Goal: Transaction & Acquisition: Download file/media

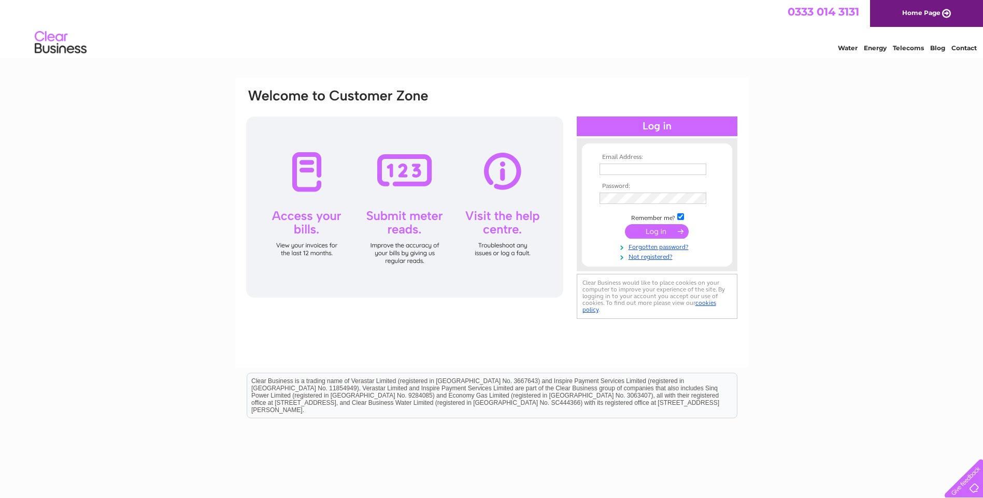
type input "adh@dunscastle.co.uk"
click at [652, 231] on input "submit" at bounding box center [657, 231] width 64 height 15
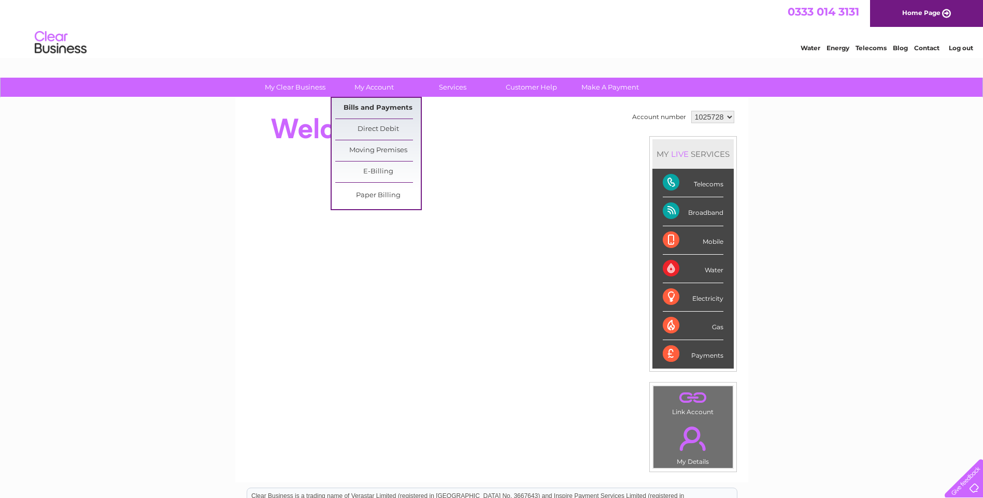
click at [381, 105] on link "Bills and Payments" at bounding box center [377, 108] width 85 height 21
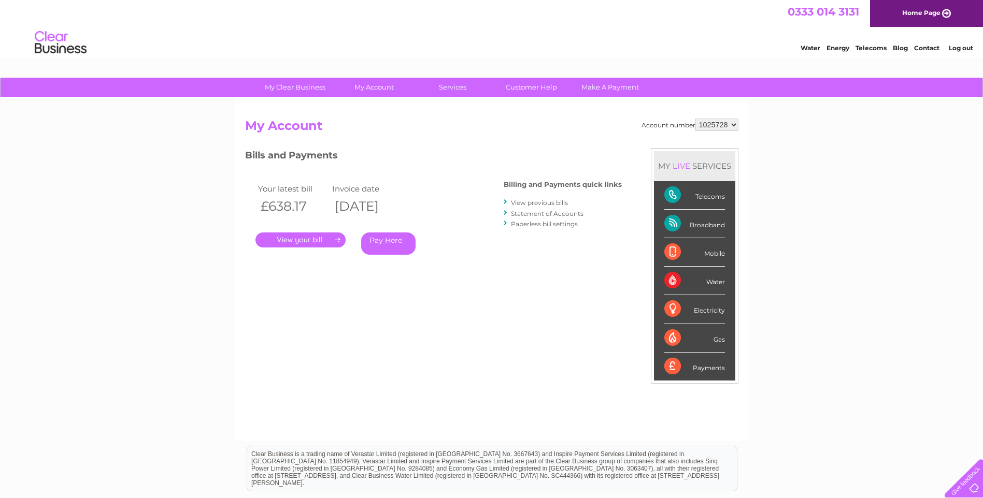
click at [285, 235] on link "." at bounding box center [300, 240] width 90 height 15
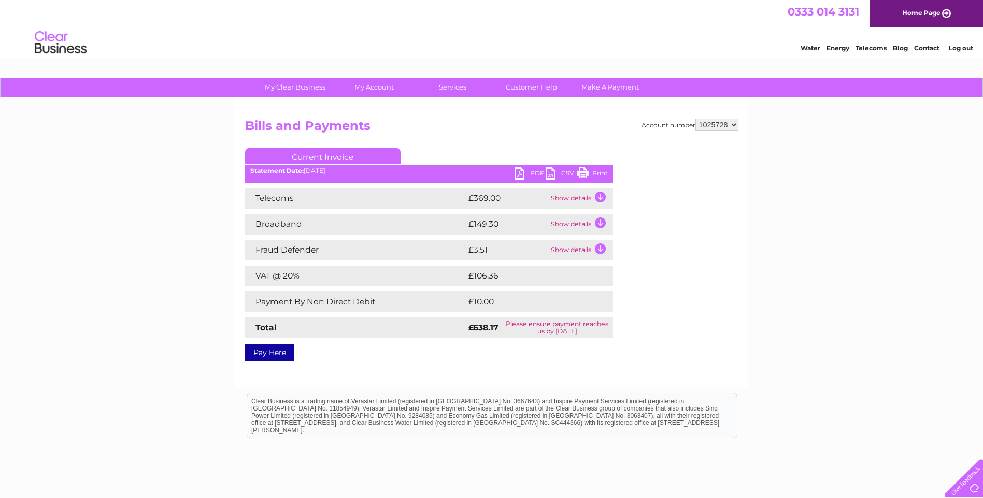
click at [517, 168] on link "PDF" at bounding box center [529, 174] width 31 height 15
